Goal: Task Accomplishment & Management: Use online tool/utility

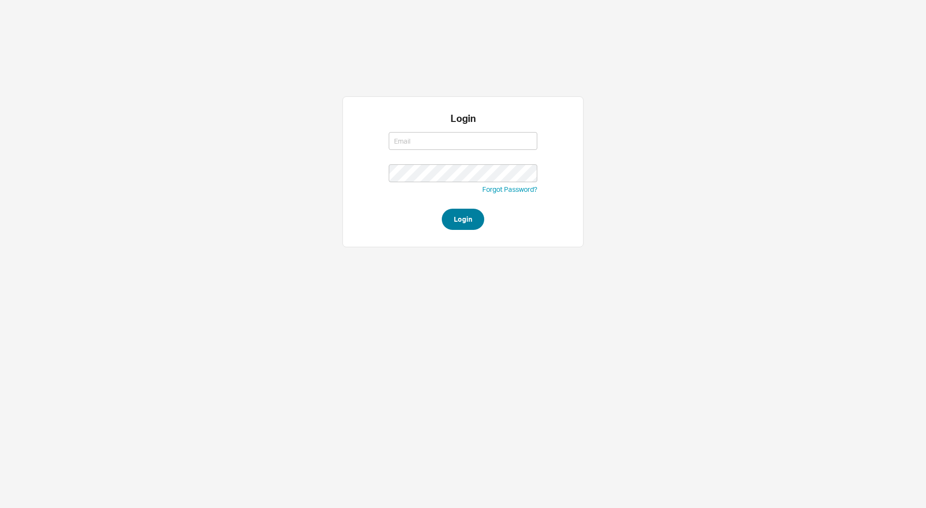
type input "[EMAIL_ADDRESS][DOMAIN_NAME]"
click at [457, 222] on button "Login" at bounding box center [463, 219] width 42 height 21
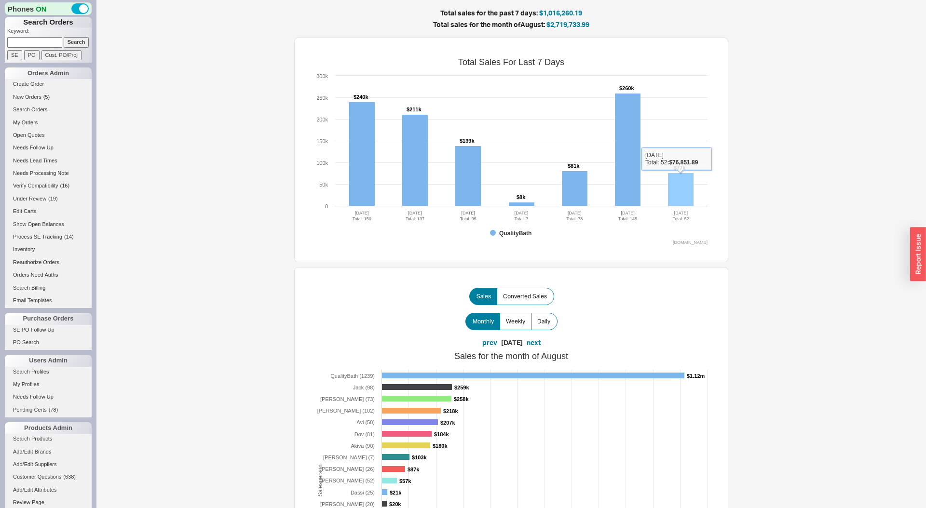
click at [685, 190] on rect at bounding box center [681, 189] width 26 height 33
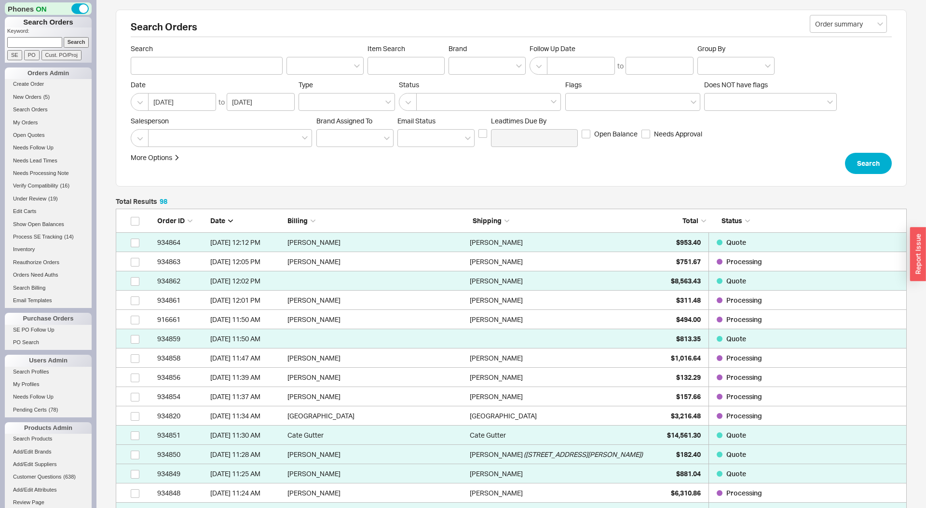
scroll to position [1933, 791]
click at [690, 218] on span "Total" at bounding box center [690, 220] width 16 height 8
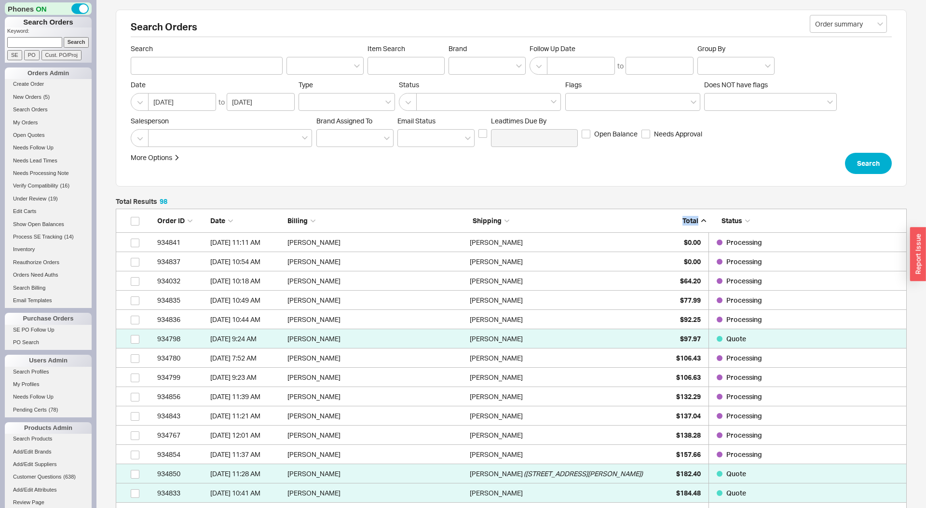
click at [690, 218] on span "Total" at bounding box center [690, 220] width 16 height 8
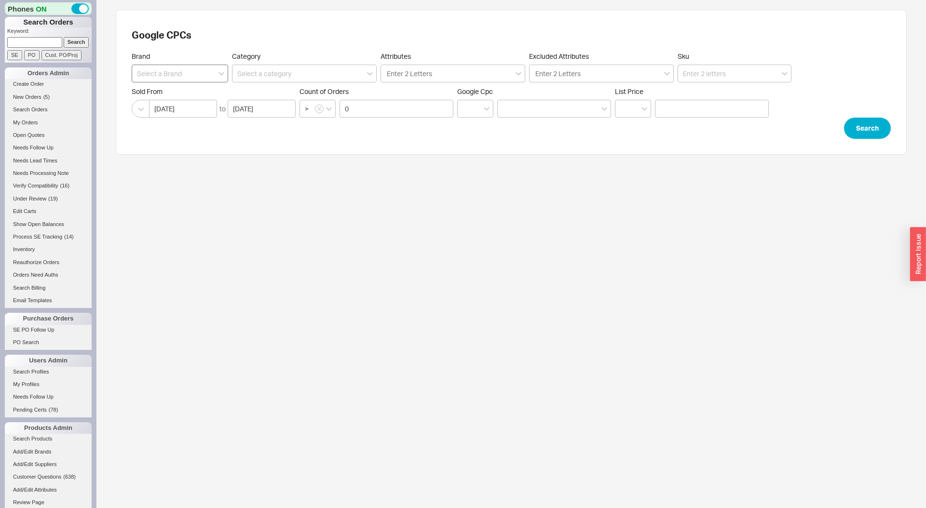
drag, startPoint x: 187, startPoint y: 84, endPoint x: 186, endPoint y: 78, distance: 6.3
click at [187, 81] on form "Brand Category Attributes Enter 2 Letters Excluded Attributes Enter 2 Letters S…" at bounding box center [511, 95] width 759 height 87
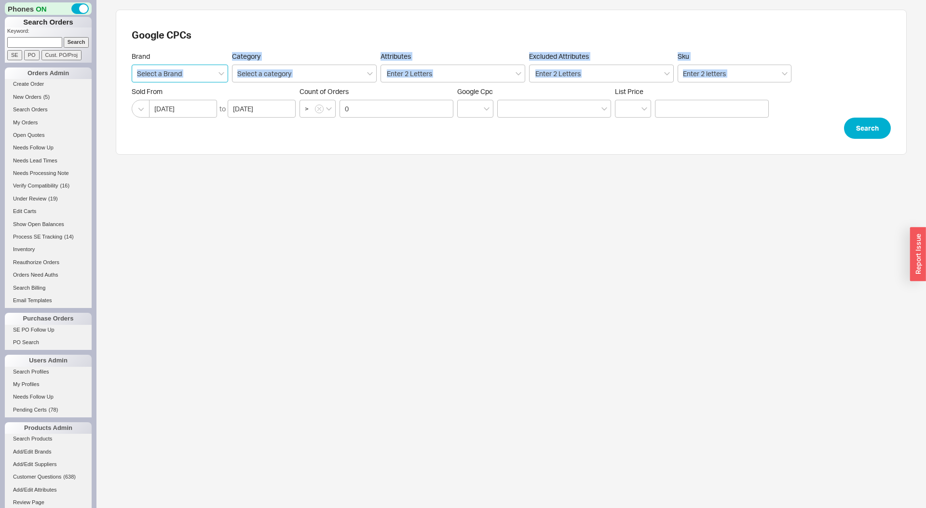
click at [187, 77] on input at bounding box center [180, 74] width 96 height 18
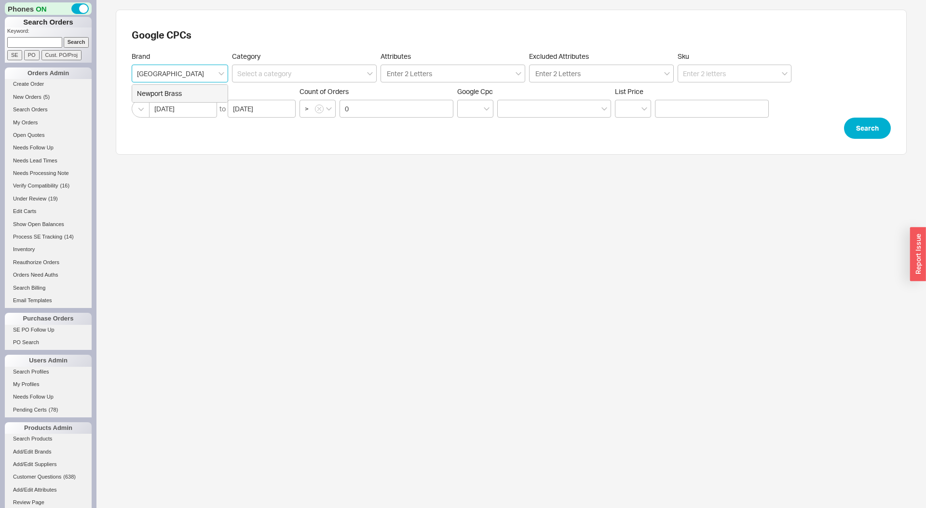
click at [155, 97] on div "Newport Brass" at bounding box center [179, 93] width 95 height 17
type input "Newport Brass"
click at [867, 120] on button "Search" at bounding box center [867, 128] width 47 height 21
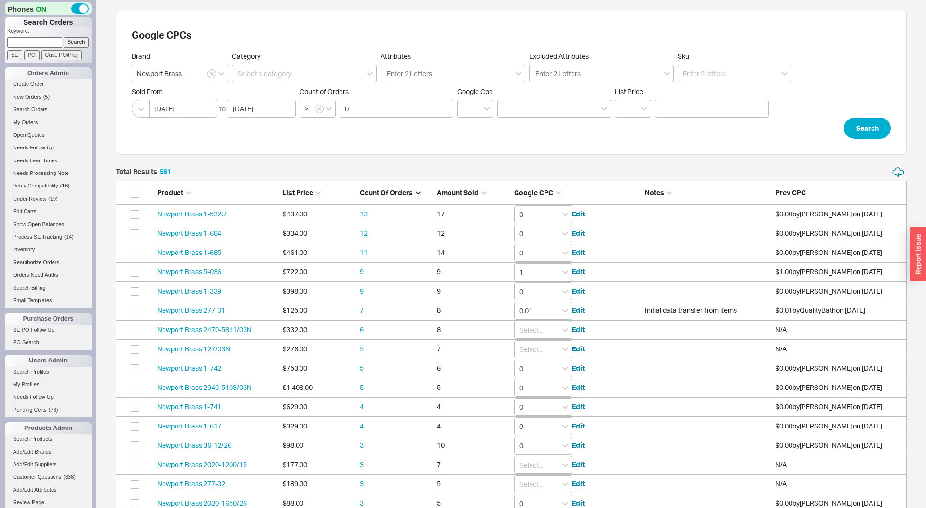
scroll to position [11241, 791]
click at [329, 76] on input at bounding box center [304, 74] width 145 height 18
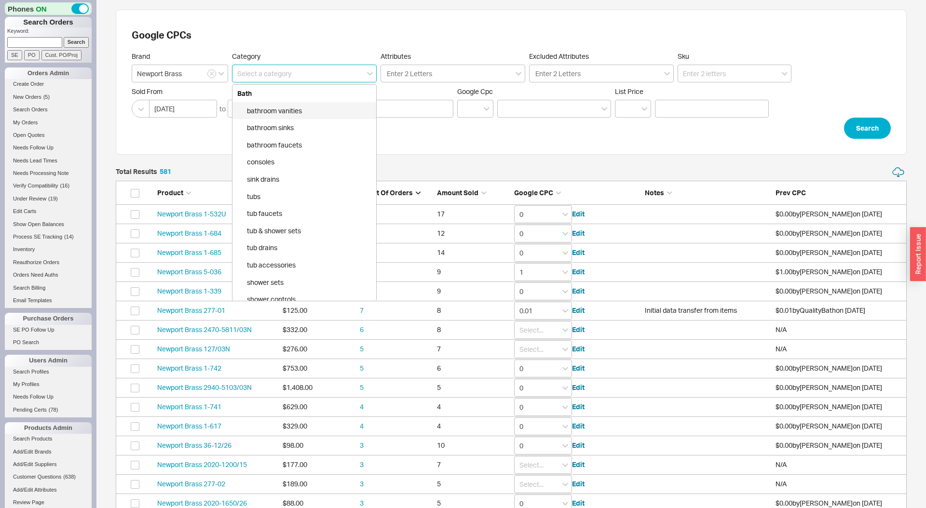
click at [329, 76] on input at bounding box center [304, 74] width 145 height 18
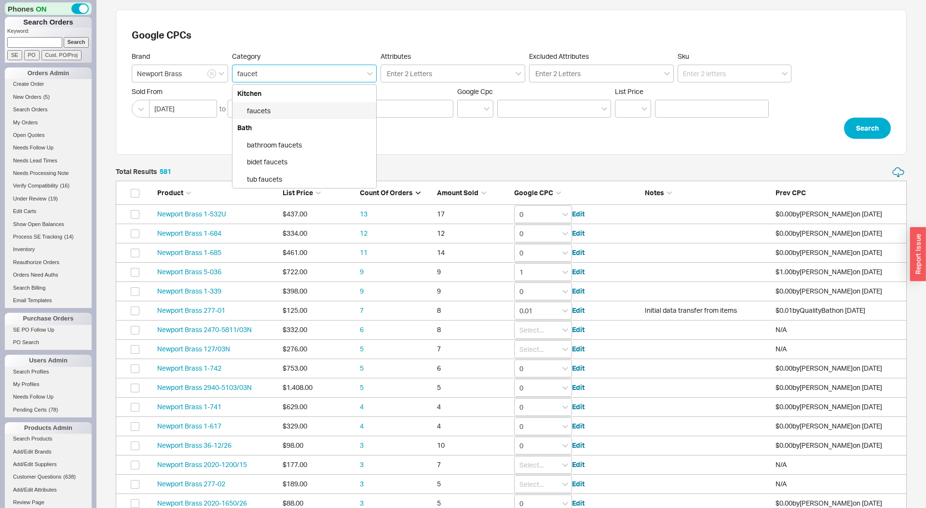
click at [306, 112] on div "faucets" at bounding box center [304, 110] width 144 height 17
type input "Kitchen > faucets"
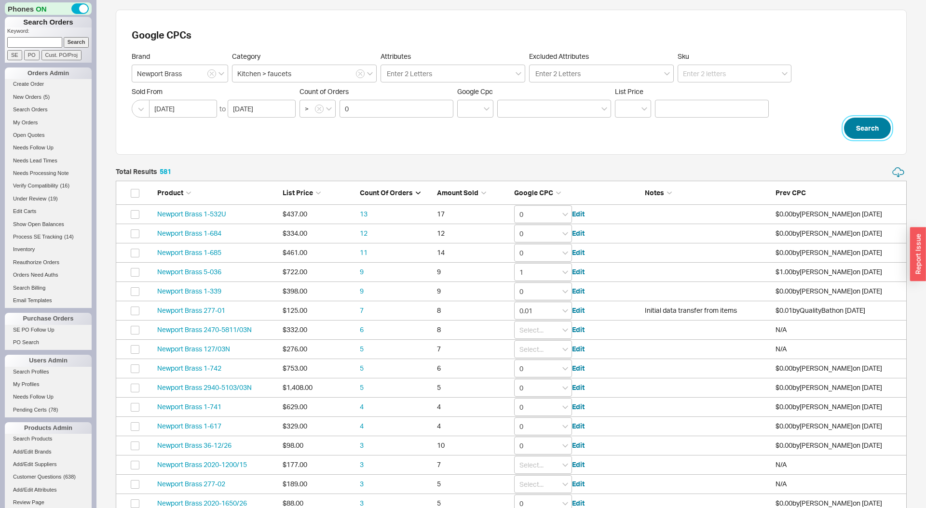
click at [872, 127] on button "Search" at bounding box center [867, 128] width 47 height 21
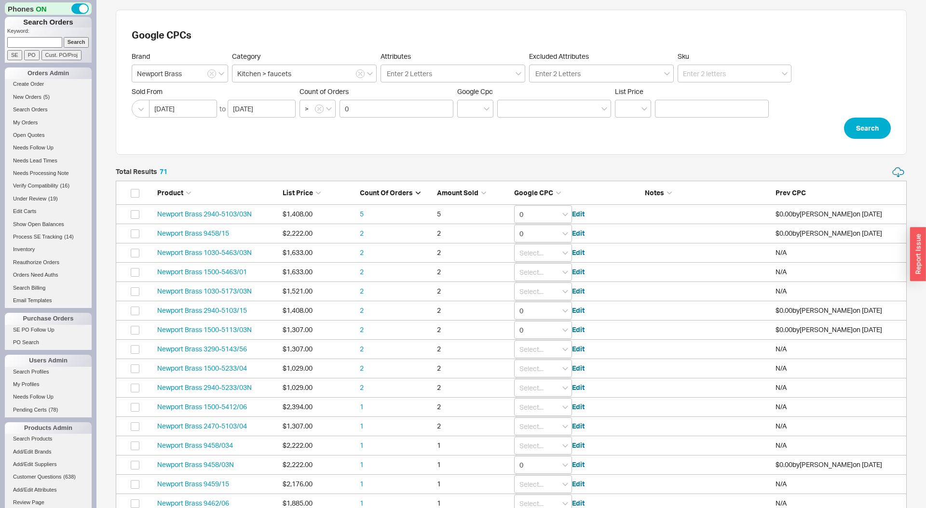
scroll to position [1407, 791]
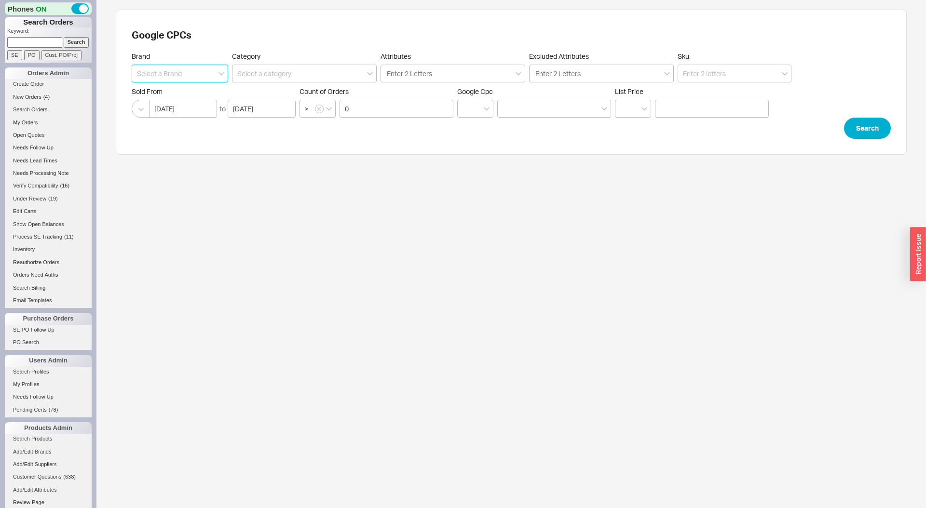
click at [187, 70] on input at bounding box center [180, 74] width 96 height 18
click at [183, 88] on div "Newport Brass" at bounding box center [179, 93] width 95 height 17
type input "Newport Brass"
click at [285, 75] on input at bounding box center [304, 74] width 145 height 18
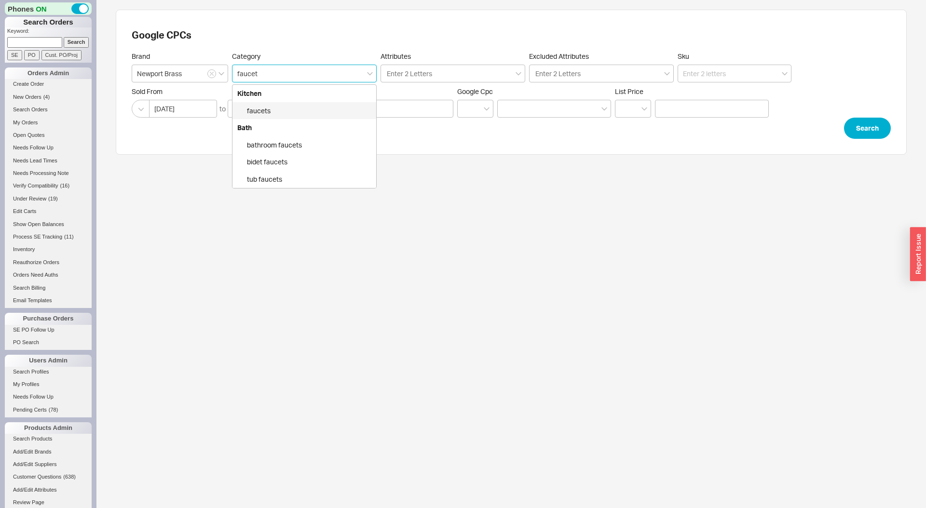
type input "Kitchen > faucets"
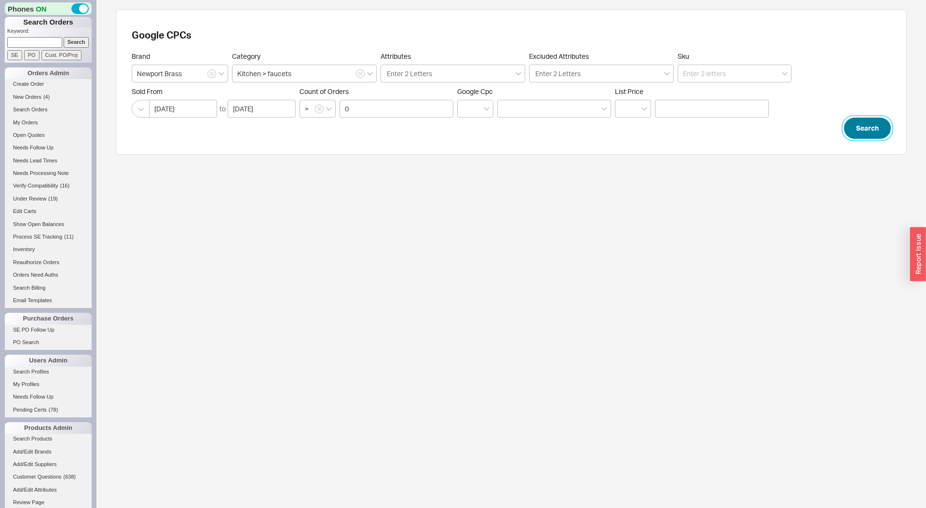
click at [866, 128] on button "Search" at bounding box center [867, 128] width 47 height 21
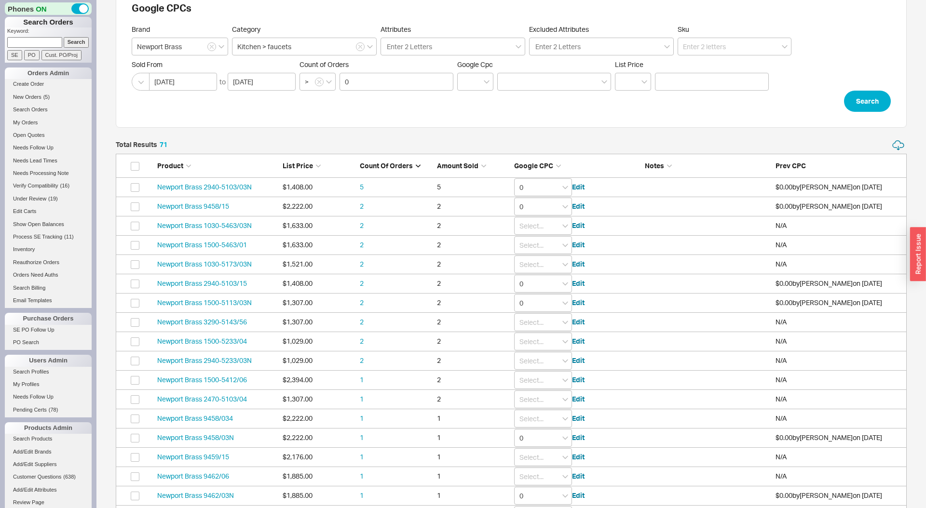
scroll to position [30, 0]
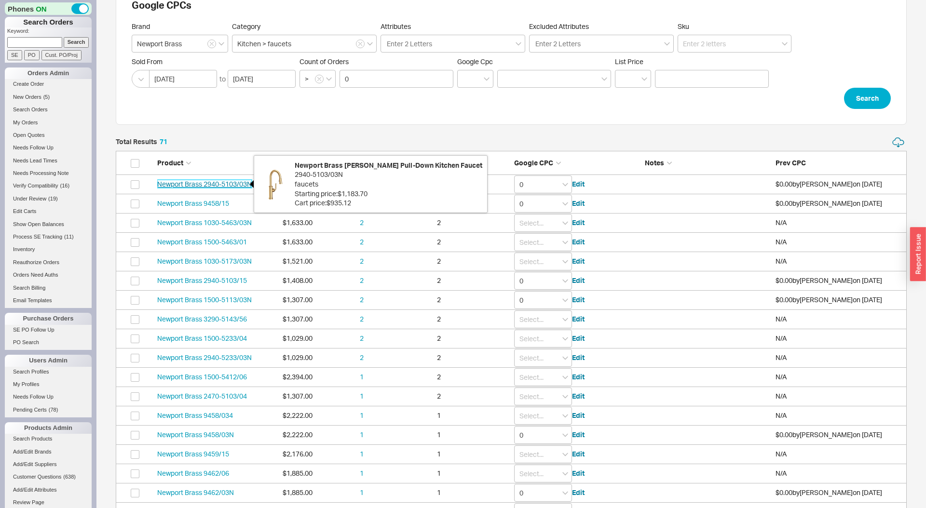
click at [229, 185] on link "Newport Brass 2940-5103/03N" at bounding box center [204, 184] width 94 height 8
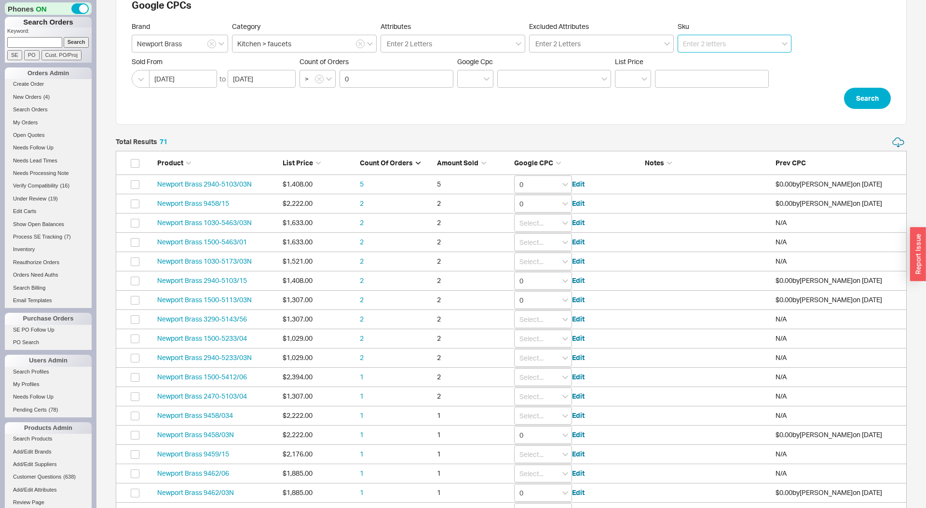
click at [706, 41] on input at bounding box center [734, 44] width 114 height 18
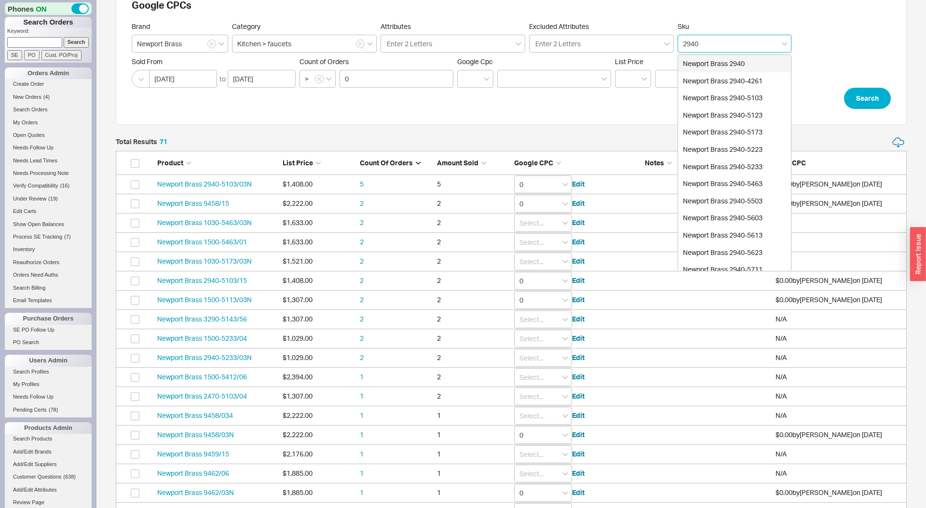
click at [713, 62] on div "Newport Brass 2940" at bounding box center [734, 63] width 113 height 17
type input "Newport Brass 2940"
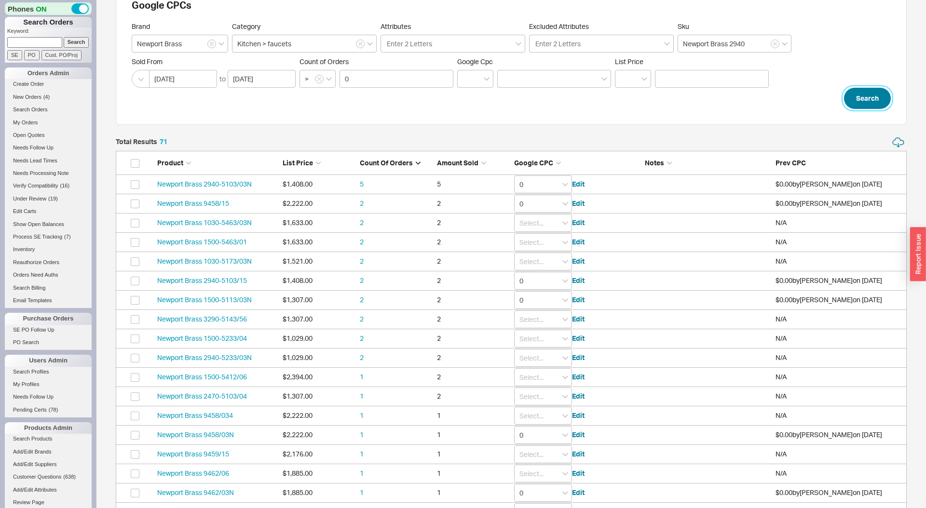
click at [854, 100] on button "Search" at bounding box center [867, 98] width 47 height 21
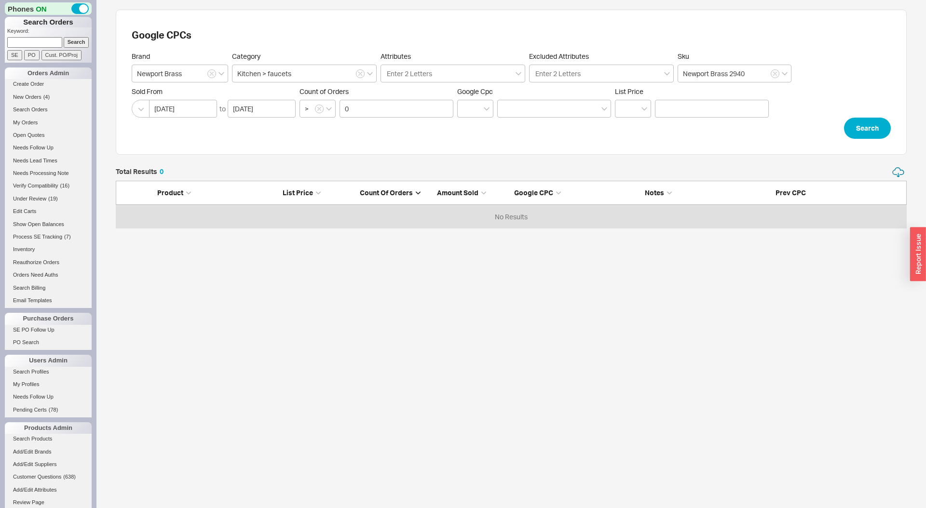
scroll to position [62, 791]
click at [425, 112] on input "0" at bounding box center [396, 109] width 114 height 18
click button "Search" at bounding box center [867, 128] width 47 height 21
click at [356, 75] on button "button" at bounding box center [360, 73] width 9 height 9
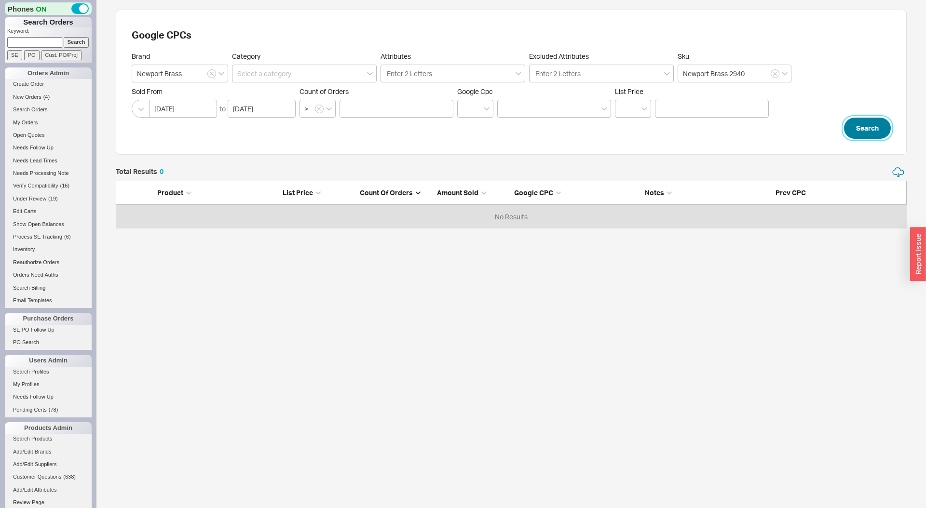
click at [863, 129] on button "Search" at bounding box center [867, 128] width 47 height 21
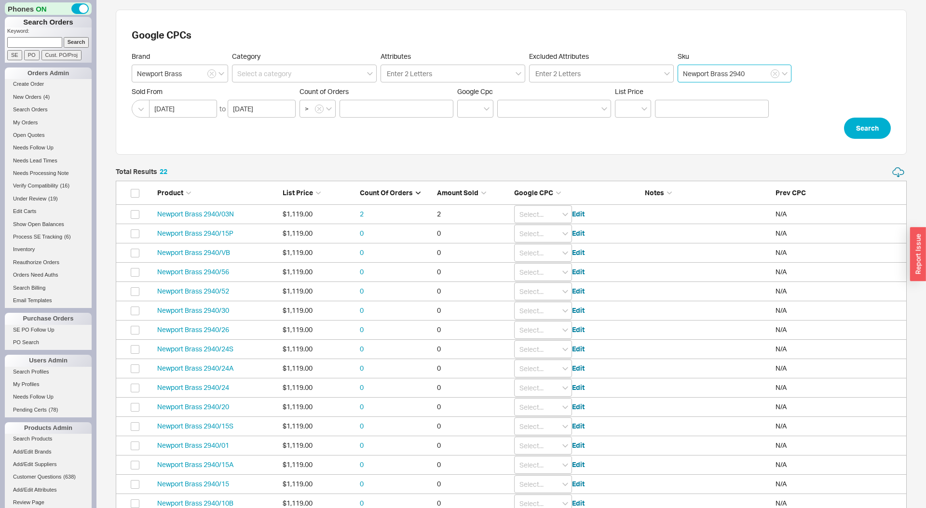
click at [751, 76] on input "Newport Brass 2940" at bounding box center [734, 74] width 114 height 18
type input "Newport Brass 2940"
click at [776, 72] on icon "button" at bounding box center [774, 73] width 3 height 3
click at [744, 70] on input at bounding box center [734, 74] width 114 height 18
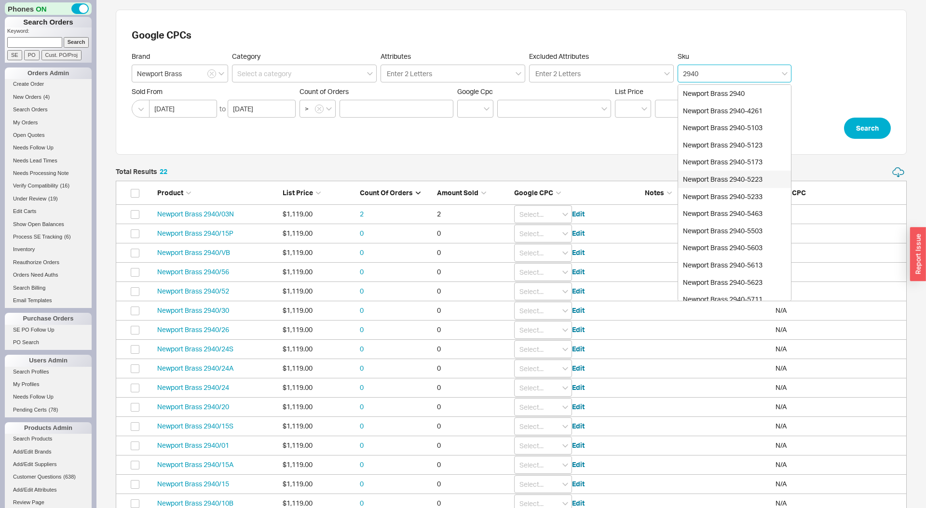
click at [743, 181] on div "Newport Brass 2940-5223" at bounding box center [734, 179] width 113 height 17
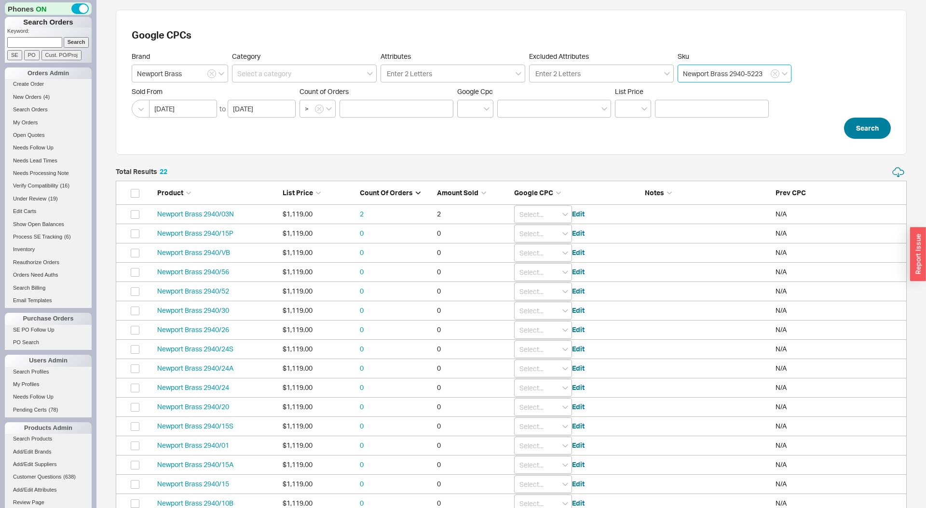
type input "Newport Brass 2940-5223"
click at [859, 128] on button "Search" at bounding box center [867, 128] width 47 height 21
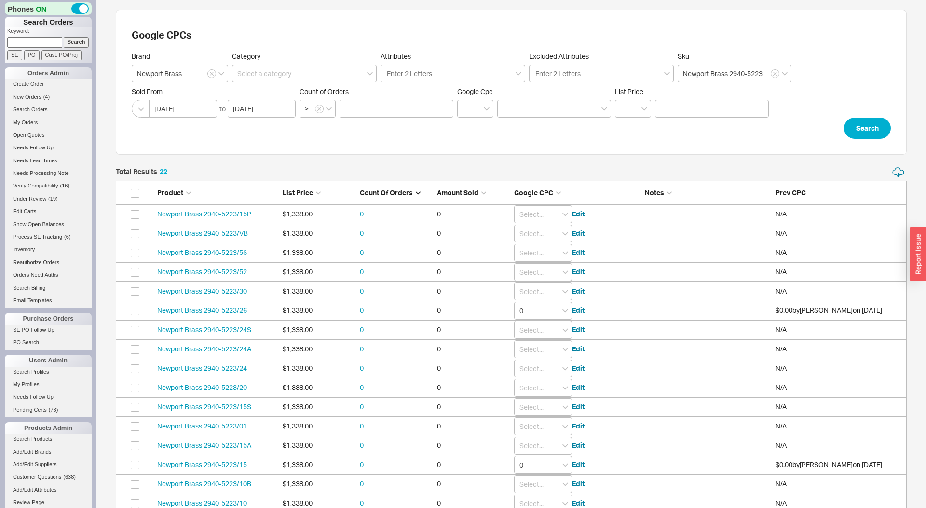
scroll to position [141, 0]
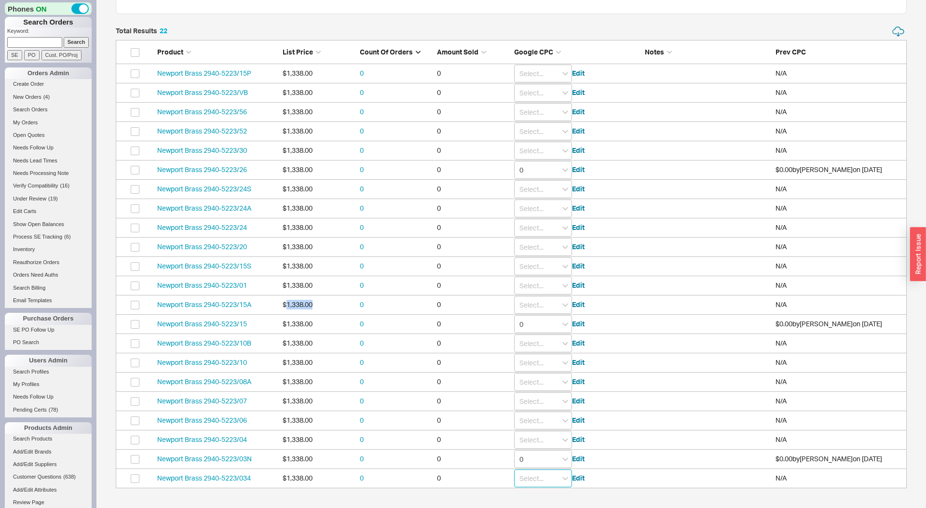
click at [526, 479] on input "grid" at bounding box center [543, 479] width 58 height 18
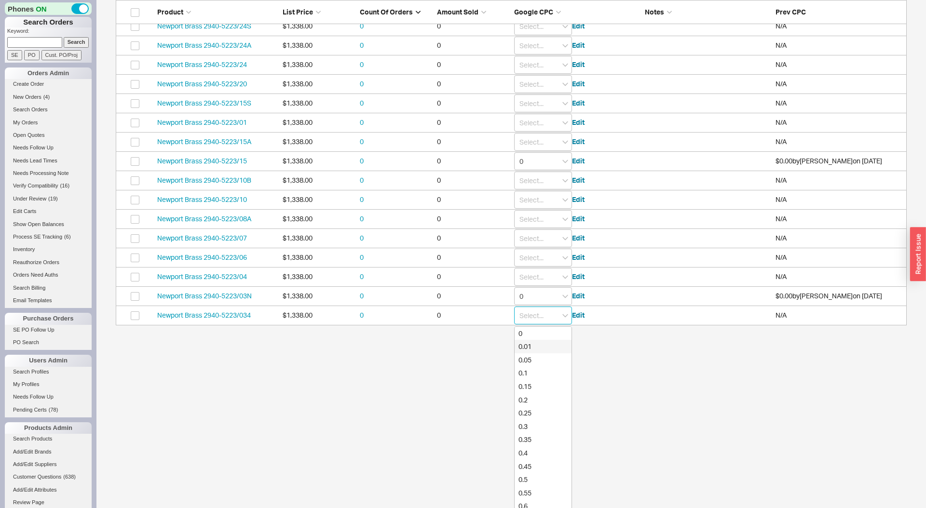
click at [547, 343] on div "0.01" at bounding box center [542, 346] width 57 height 13
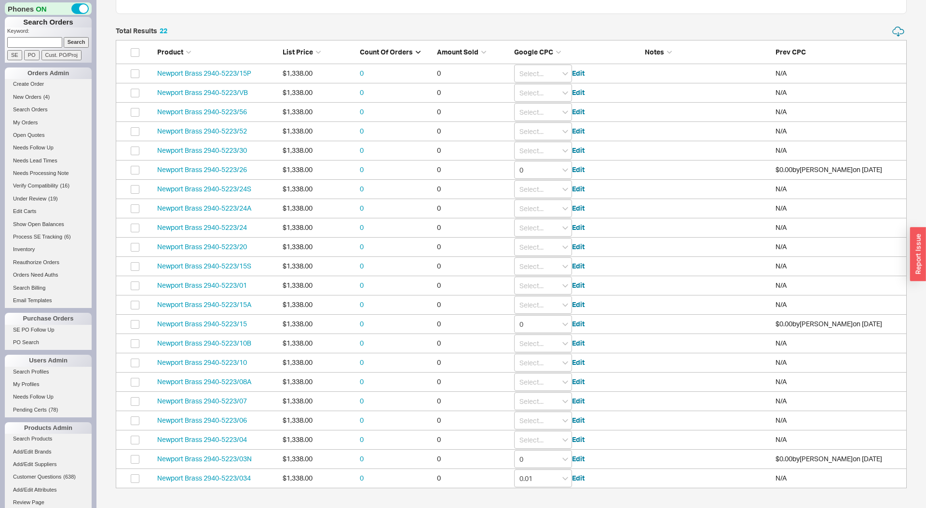
scroll to position [0, 0]
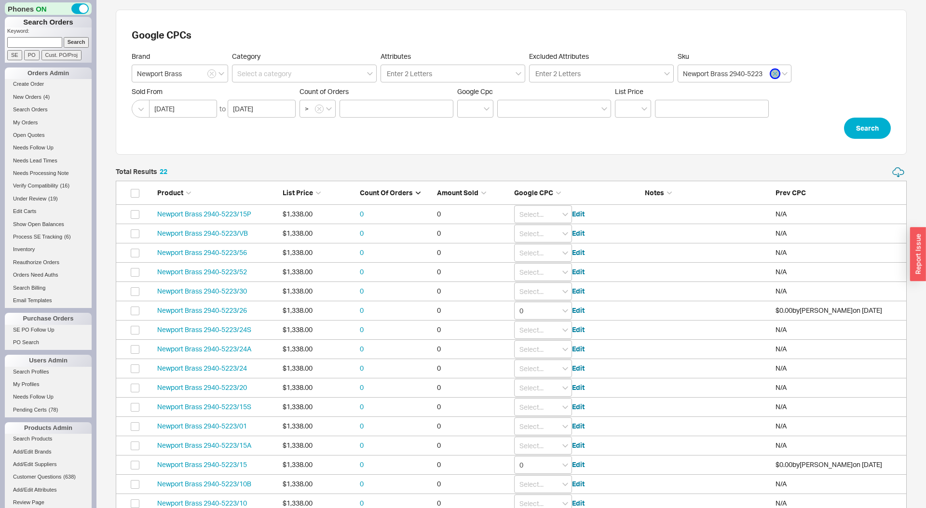
click at [777, 73] on button "button" at bounding box center [774, 73] width 9 height 9
click at [777, 73] on input "Newport Brass 2940-5223" at bounding box center [734, 74] width 114 height 18
click at [758, 69] on input at bounding box center [734, 74] width 114 height 18
click at [756, 91] on div "Newport Brass 9481" at bounding box center [734, 93] width 113 height 17
type input "Newport Brass 9481"
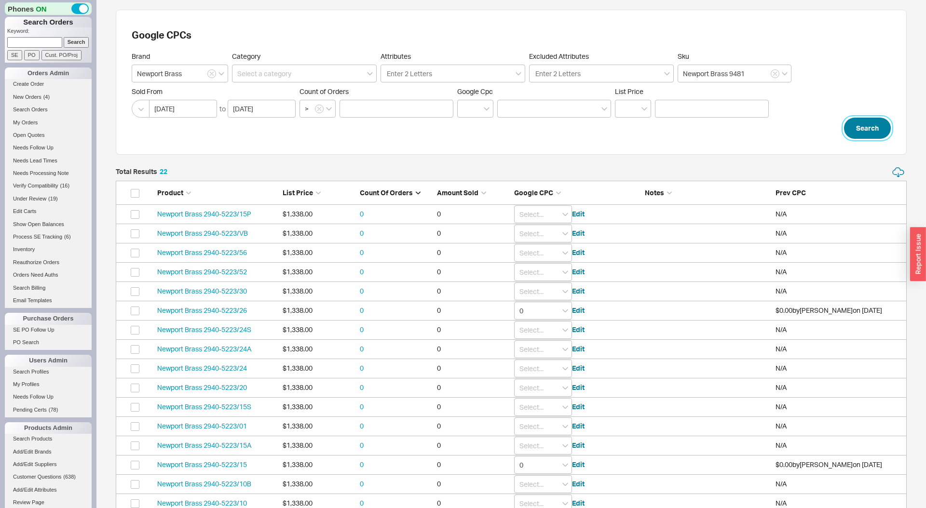
click at [864, 136] on button "Search" at bounding box center [867, 128] width 47 height 21
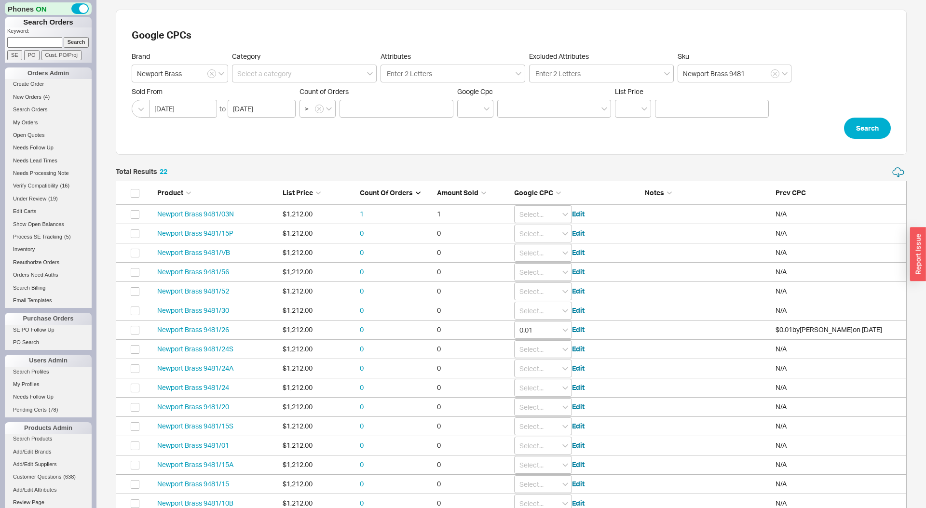
scroll to position [462, 791]
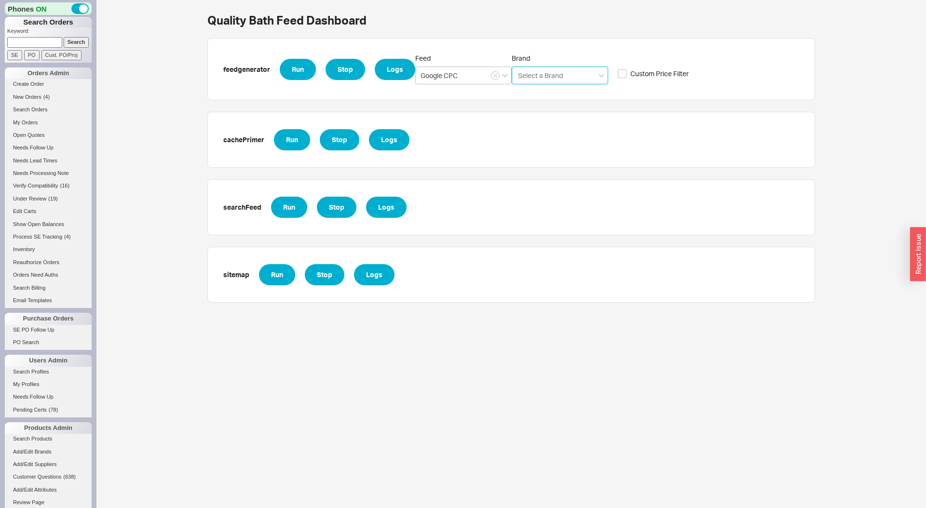
click at [535, 71] on input "Brand Select a Brand" at bounding box center [540, 75] width 47 height 11
type input "new"
click at [524, 98] on div "Newport Brass" at bounding box center [559, 95] width 95 height 17
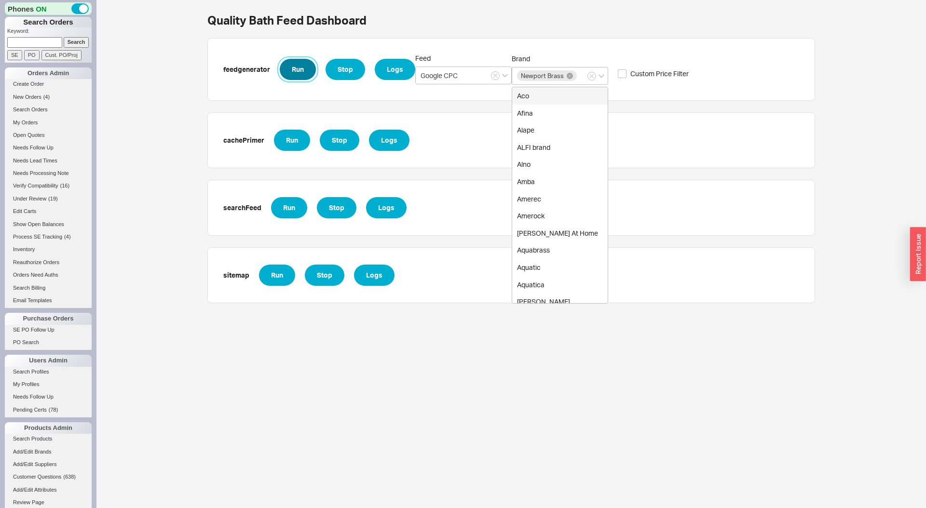
click at [298, 69] on button "Run" at bounding box center [298, 69] width 36 height 21
